Goal: Go to known website: Access a specific website the user already knows

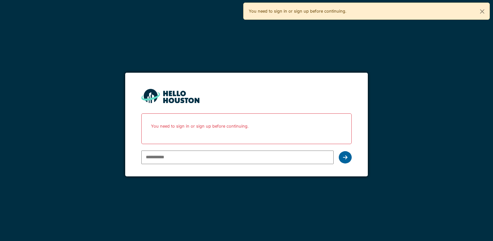
type input "**********"
click at [346, 156] on icon at bounding box center [345, 156] width 5 height 5
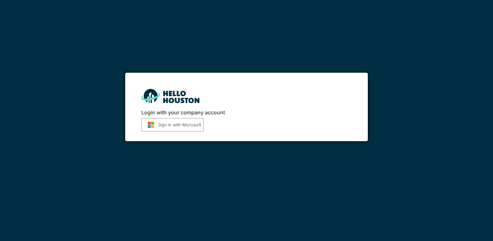
click at [176, 128] on button "Sign in with Microsoft" at bounding box center [172, 124] width 62 height 13
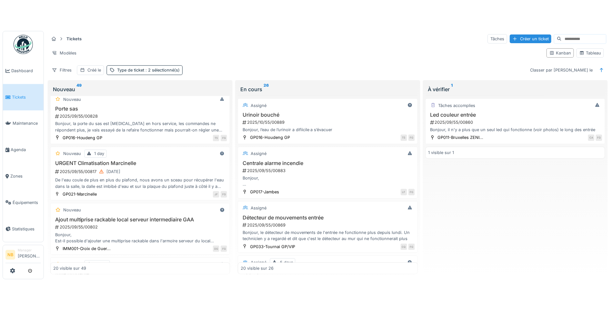
scroll to position [602, 0]
